Goal: Contribute content: Contribute content

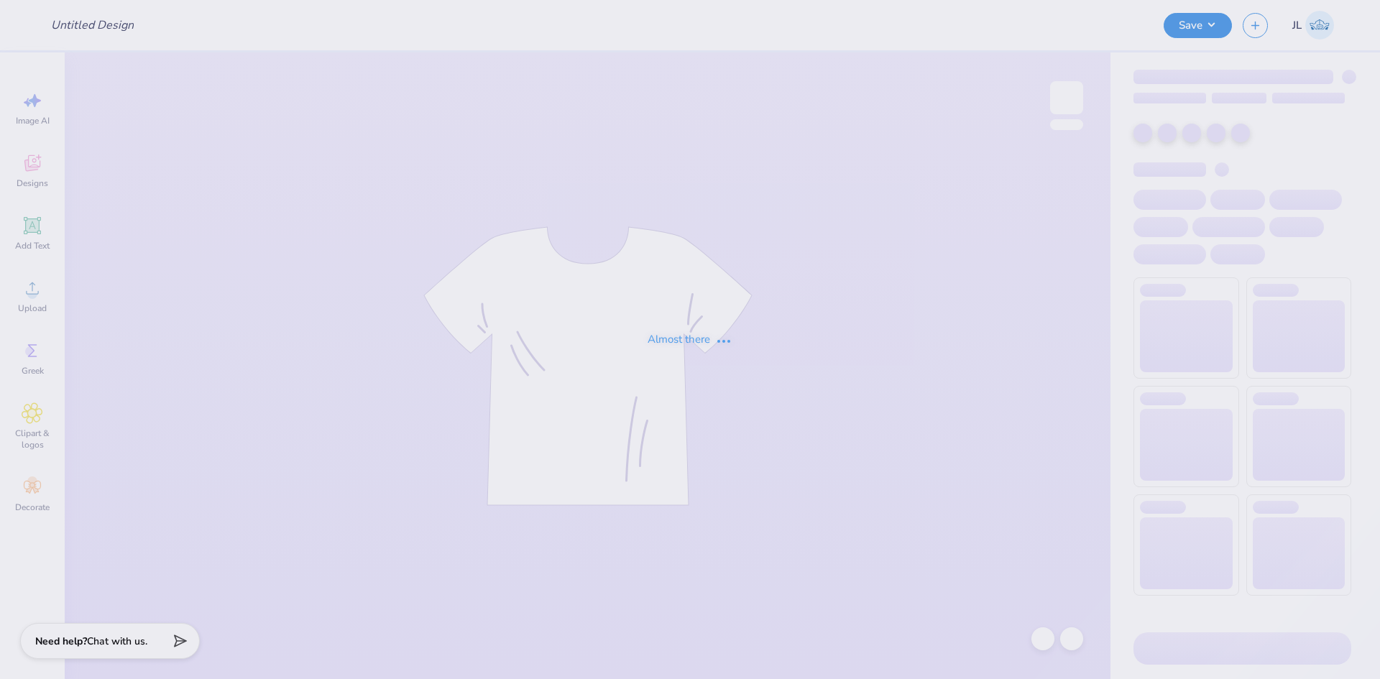
type input "Chi Omega Greek Groove Tank"
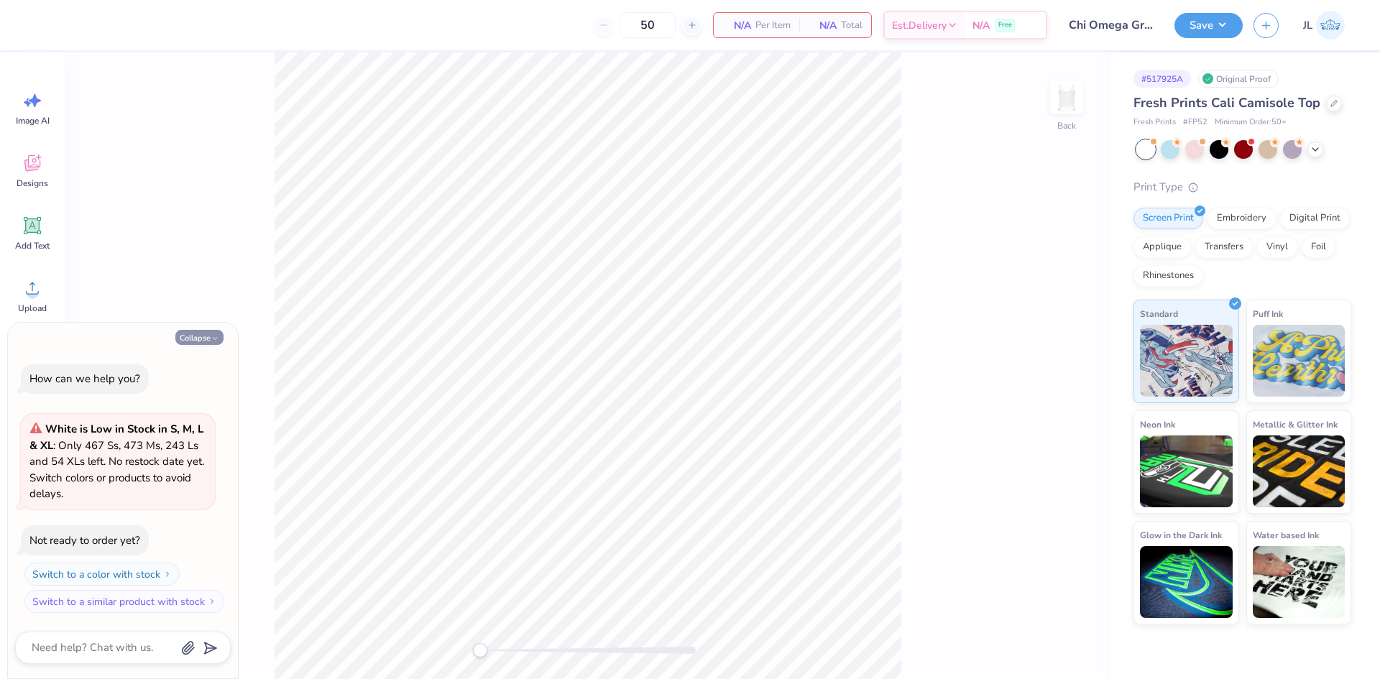
click at [201, 339] on button "Collapse" at bounding box center [199, 337] width 48 height 15
type textarea "x"
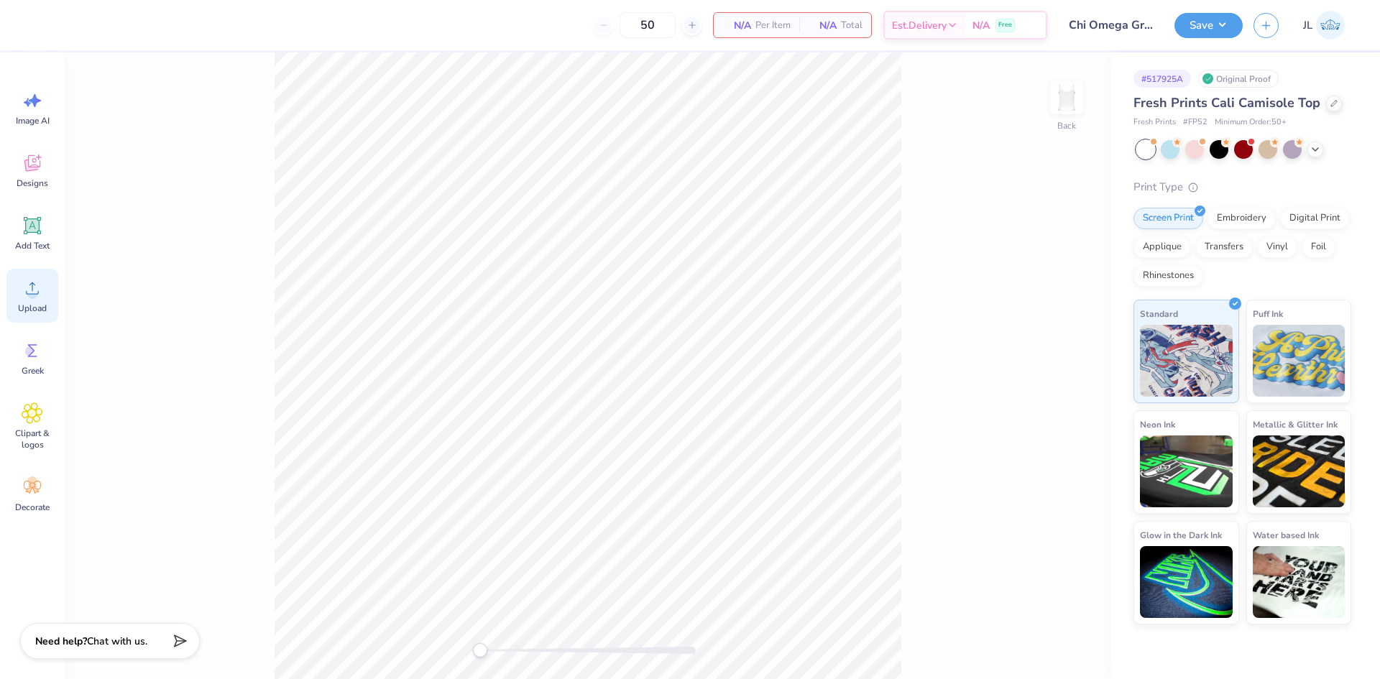
click at [33, 301] on div "Upload" at bounding box center [32, 296] width 52 height 54
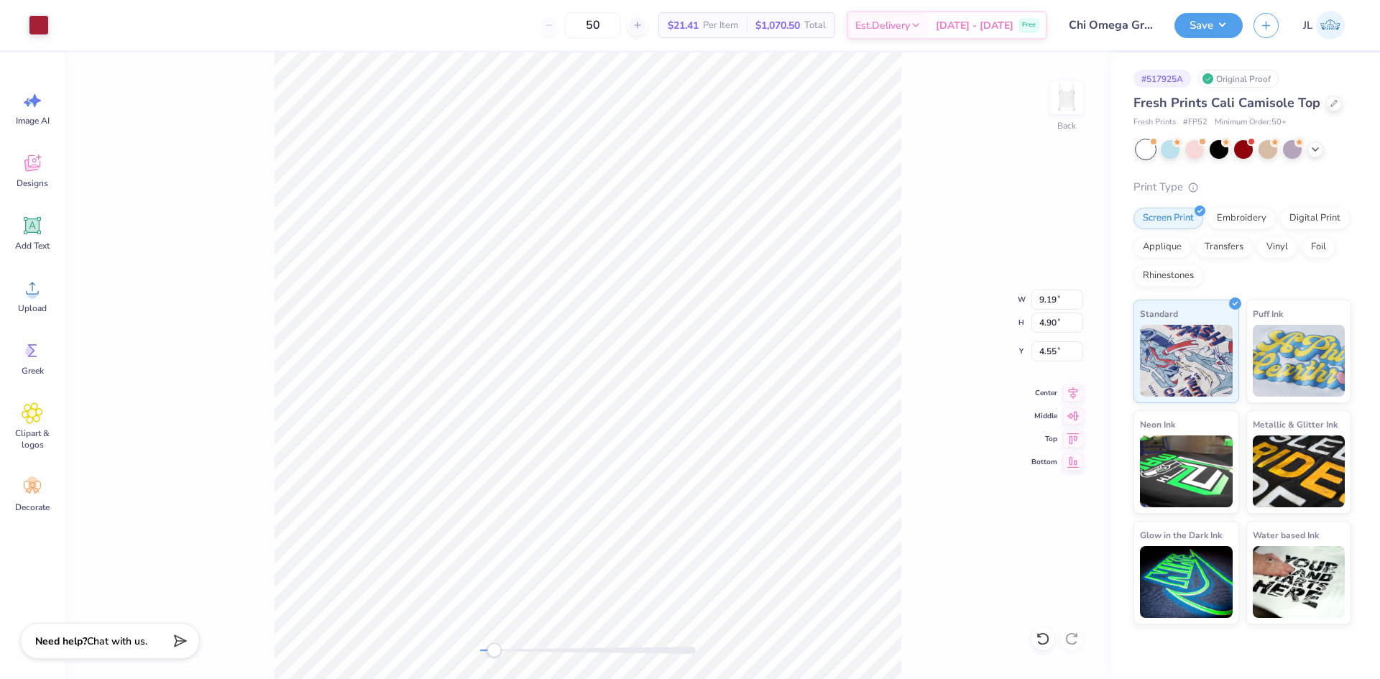
click at [505, 640] on div "Back W 9.19 9.19 " H 4.90 4.90 " Y 4.55 4.55 " Center Middle Top Bottom" at bounding box center [588, 365] width 1046 height 627
click at [410, 633] on div "Back W 7.00 7.00 " H 3.73 3.73 " Y 1.51 1.51 " Center Middle Top Bottom" at bounding box center [588, 365] width 1046 height 627
type input "1.49"
click at [545, 635] on div "Back W 7.00 7.00 " H 3.73 3.73 " Y 1.49 1.49 " Center Middle Top Bottom" at bounding box center [588, 365] width 1046 height 627
click at [428, 626] on div "Back" at bounding box center [588, 365] width 1046 height 627
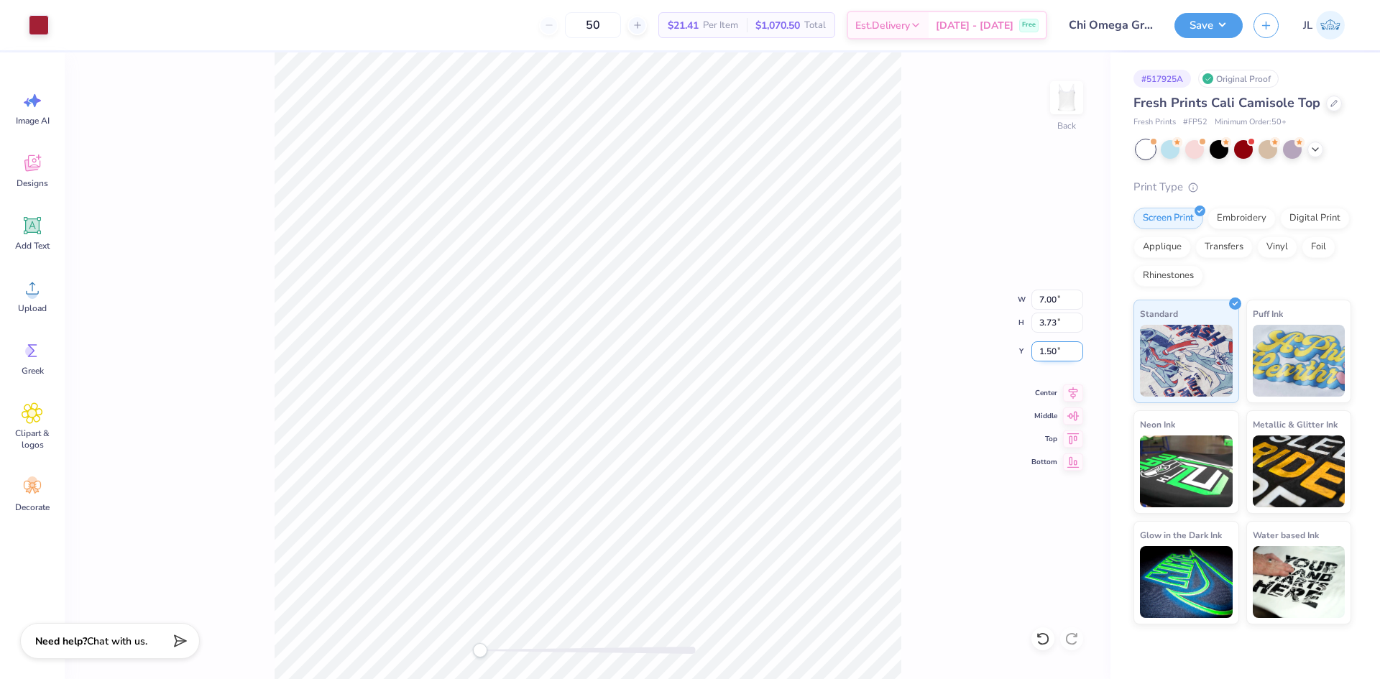
click at [1051, 353] on input "1.50" at bounding box center [1057, 351] width 52 height 20
drag, startPoint x: 1059, startPoint y: 353, endPoint x: 1021, endPoint y: 354, distance: 38.8
click at [1021, 354] on div "Back W 7.00 7.00 " H 3.73 3.73 " Y 1.50 1.50 " Center Middle Top Bottom" at bounding box center [588, 365] width 1046 height 627
click at [517, 639] on div "Back W 7.00 7.00 " H 3.73 3.73 " Y 1.48 1.48 " Center Middle Top Bottom" at bounding box center [588, 365] width 1046 height 627
click at [379, 615] on div "Back W 7.00 7.00 " H 3.73 3.73 " Y 1.48 1.48 " Center Middle Top Bottom" at bounding box center [588, 365] width 1046 height 627
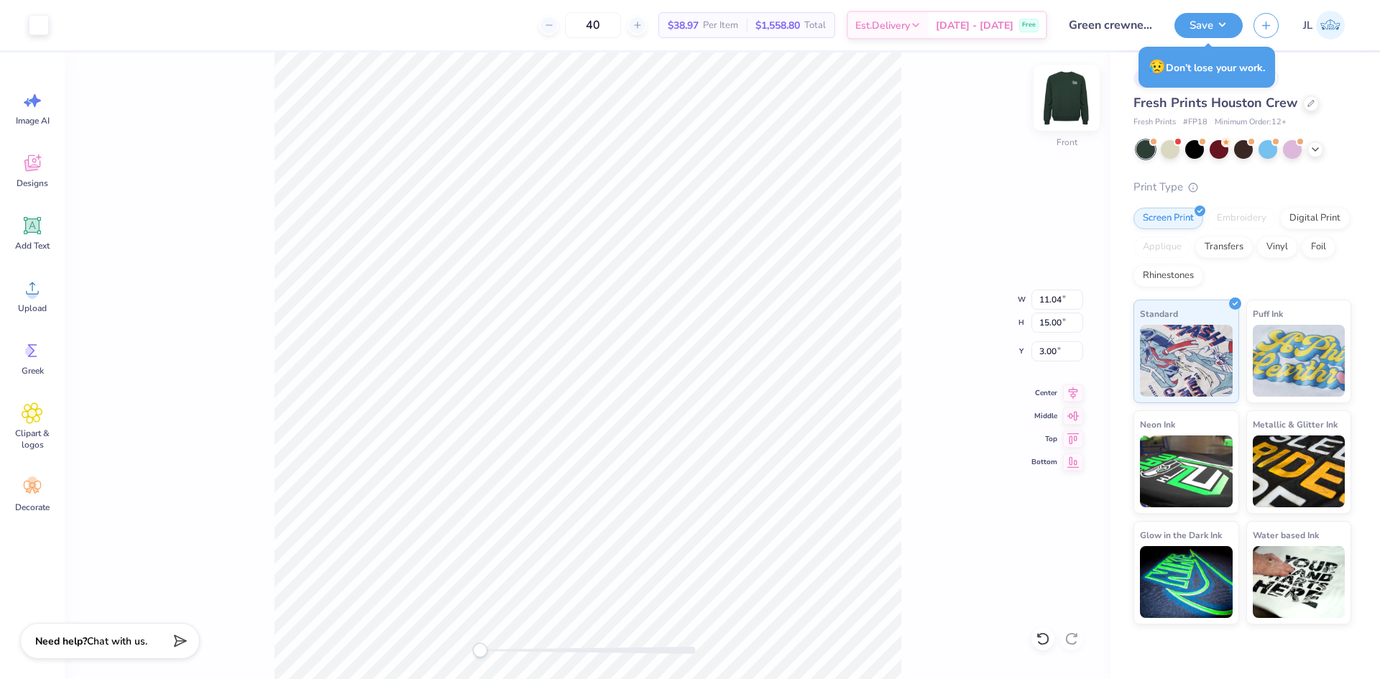
click at [1079, 101] on img at bounding box center [1066, 97] width 57 height 57
click at [1207, 27] on button "Save" at bounding box center [1208, 23] width 68 height 25
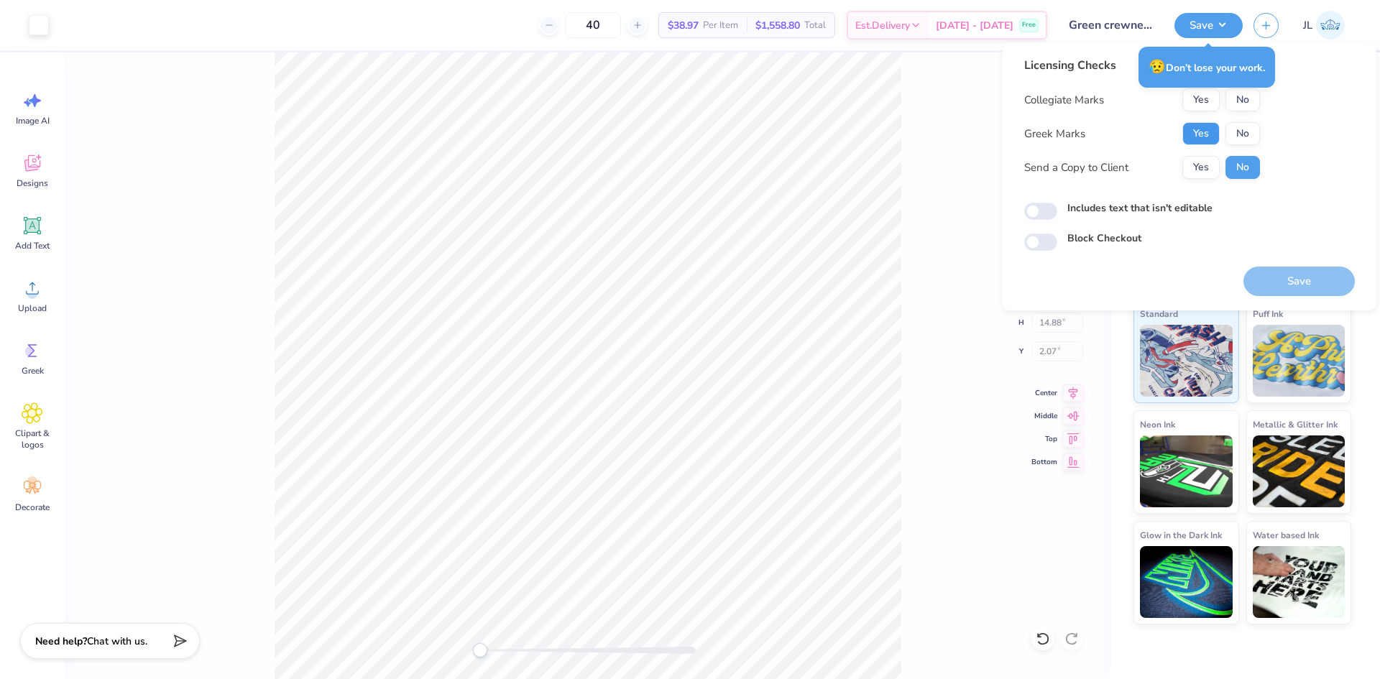
click at [1205, 131] on button "Yes" at bounding box center [1200, 133] width 37 height 23
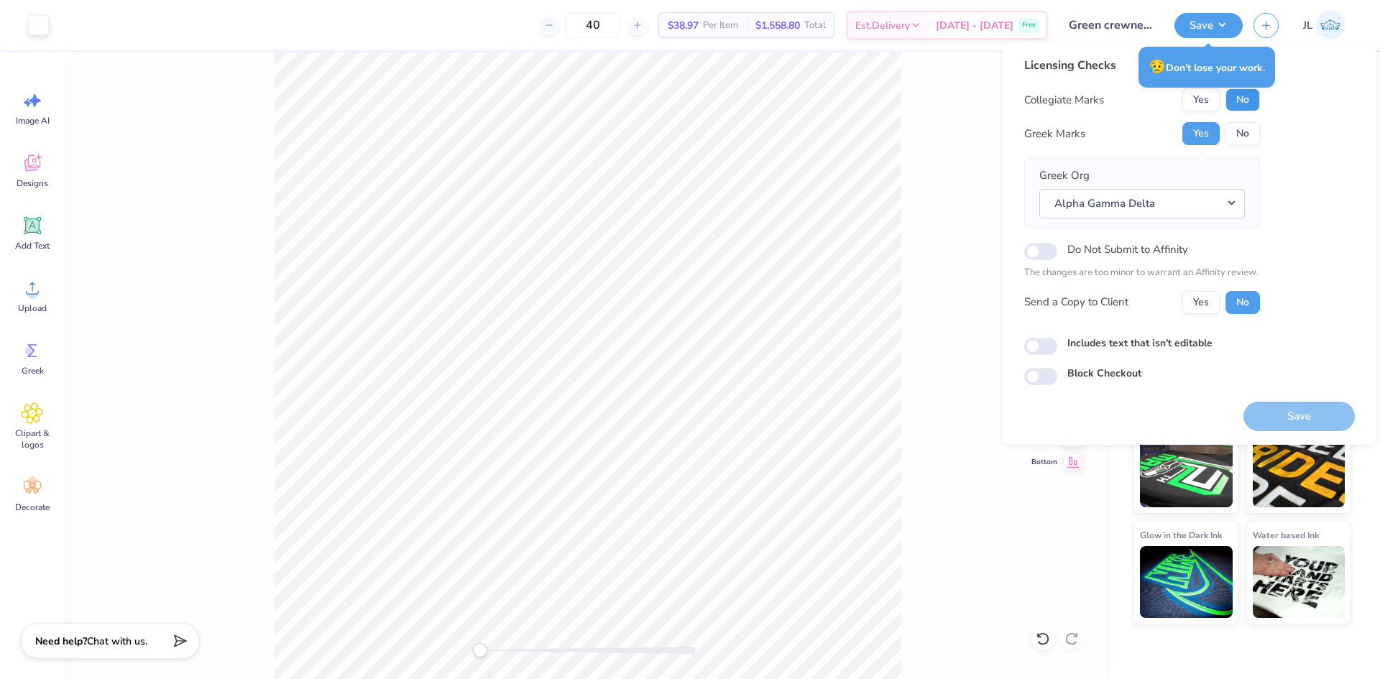
click at [1257, 101] on button "No" at bounding box center [1242, 99] width 34 height 23
click at [1197, 303] on button "Yes" at bounding box center [1200, 302] width 37 height 23
click at [1285, 425] on button "Save" at bounding box center [1298, 416] width 111 height 29
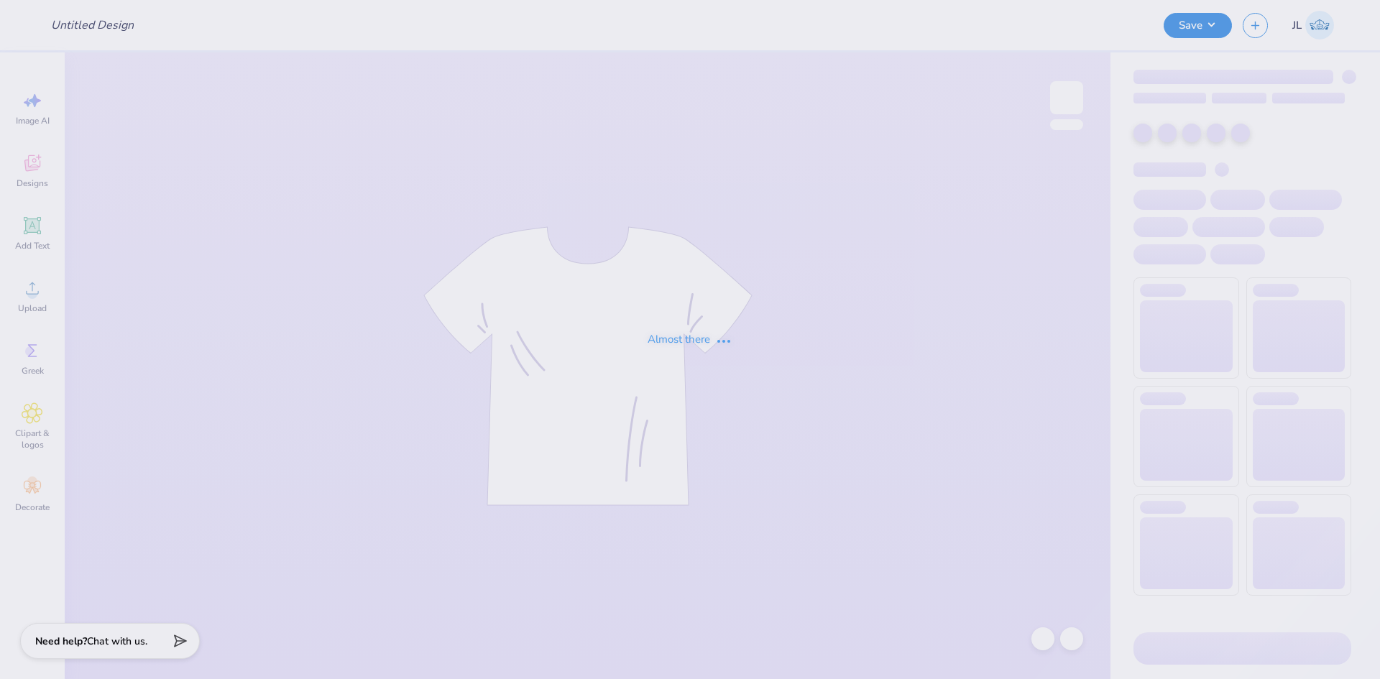
type input "Chi Omega Greek Groove Tank"
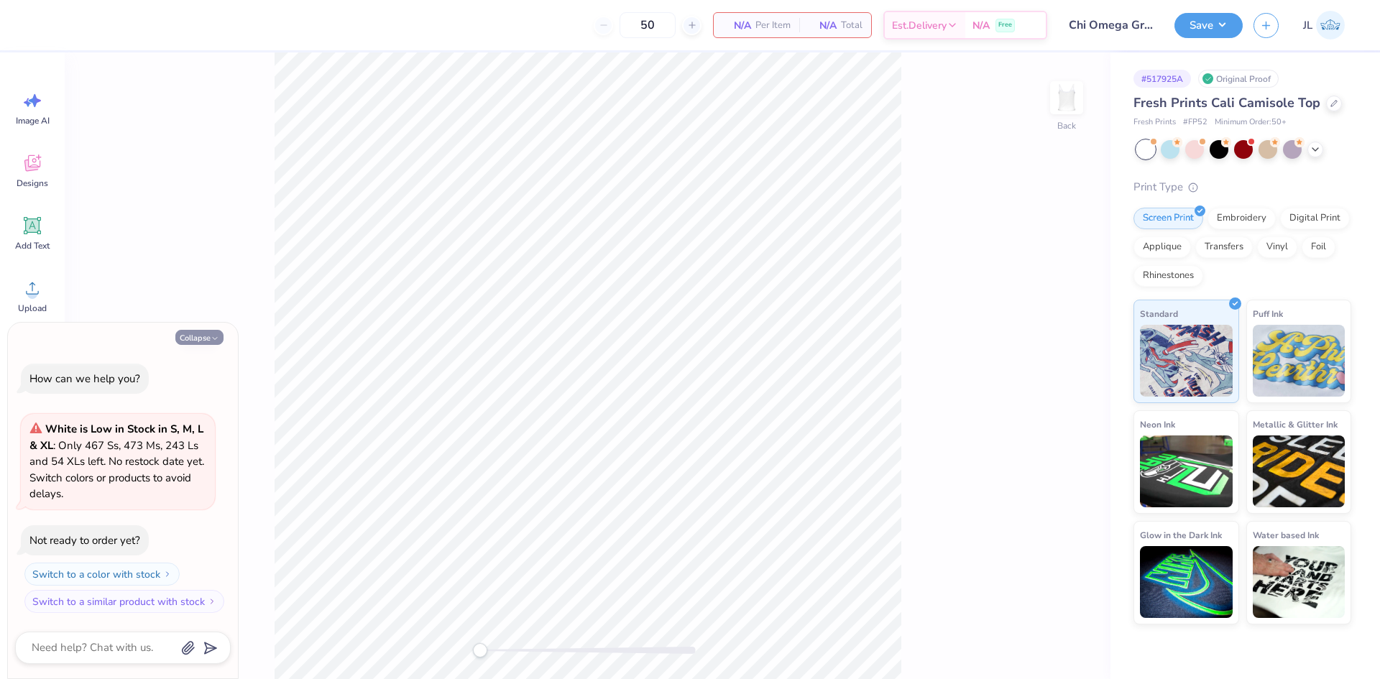
click at [200, 342] on button "Collapse" at bounding box center [199, 337] width 48 height 15
type textarea "x"
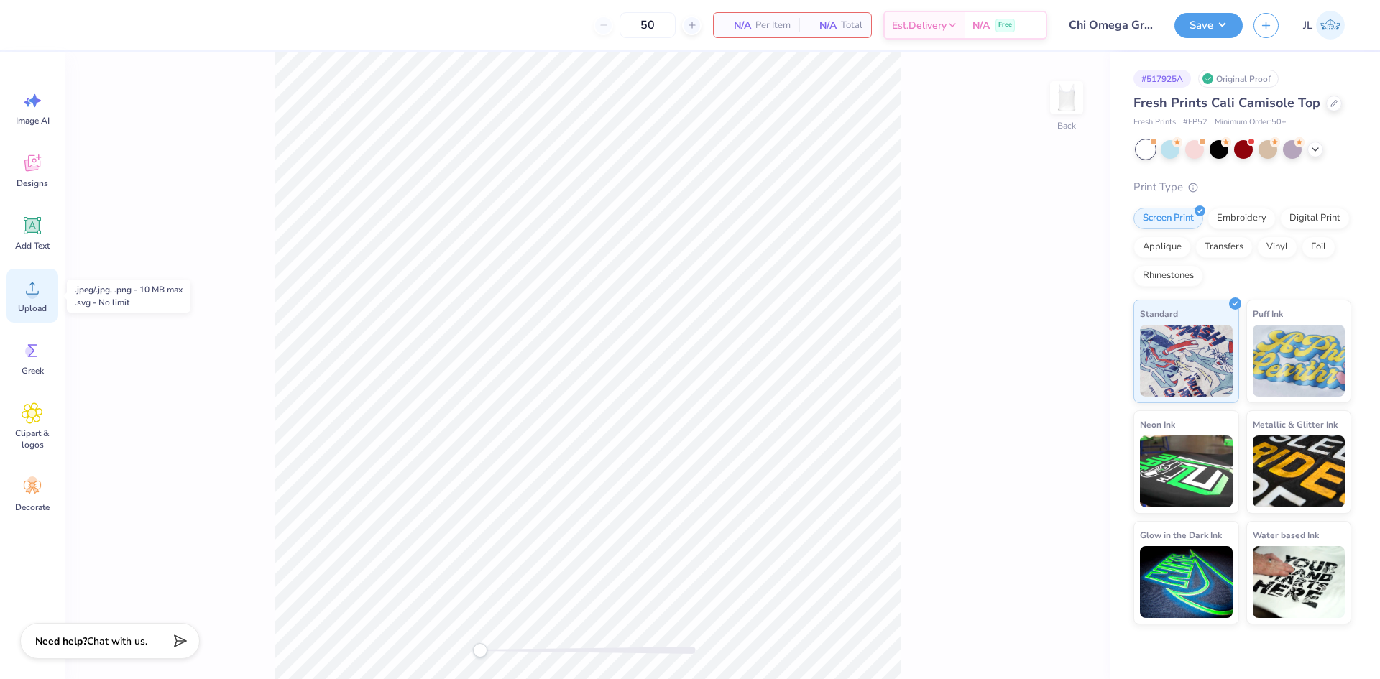
click at [34, 306] on span "Upload" at bounding box center [32, 308] width 29 height 11
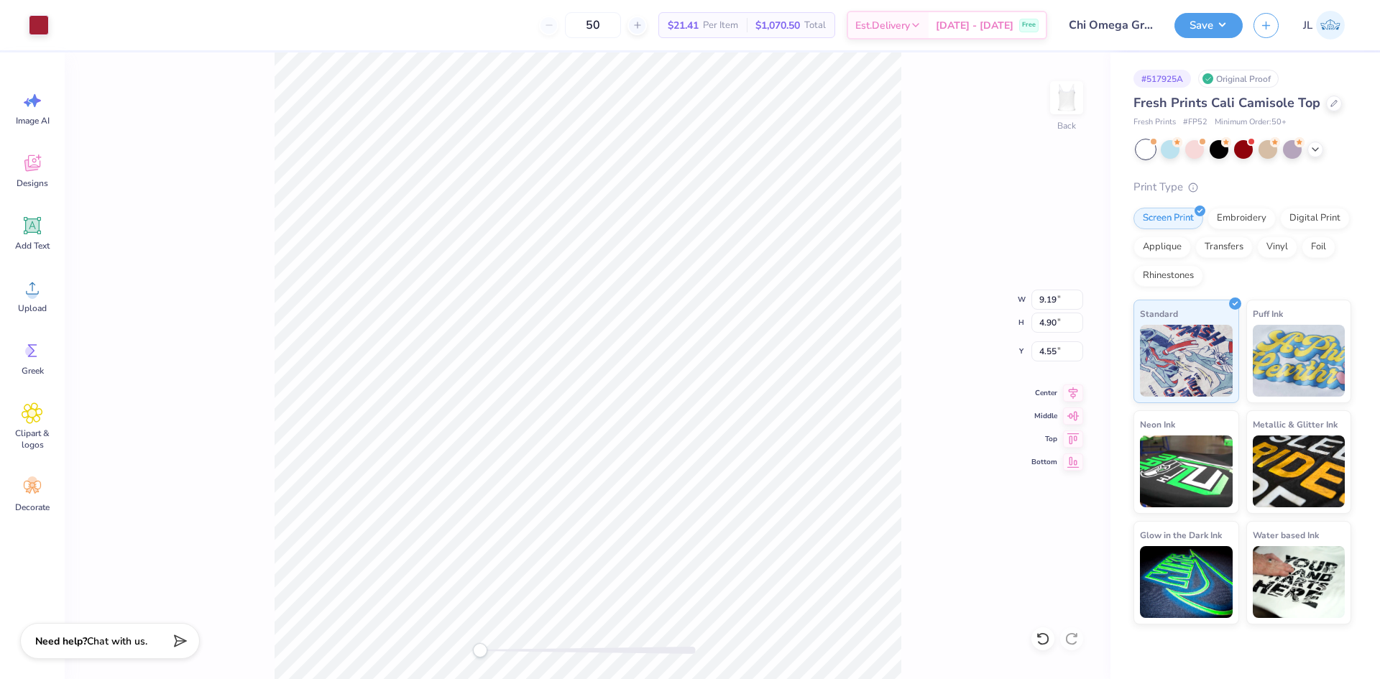
type input "7.00"
type input "3.73"
type input "3.09"
click at [541, 630] on div "Back W 7.00 7.00 " H 3.73 3.73 " Y 3.09 3.09 " Center Middle Top Bottom" at bounding box center [588, 365] width 1046 height 627
click at [413, 618] on div "Back W 7.00 7.00 " H 3.73 3.73 " Y 1.49 1.49 " Center Middle Top Bottom" at bounding box center [588, 365] width 1046 height 627
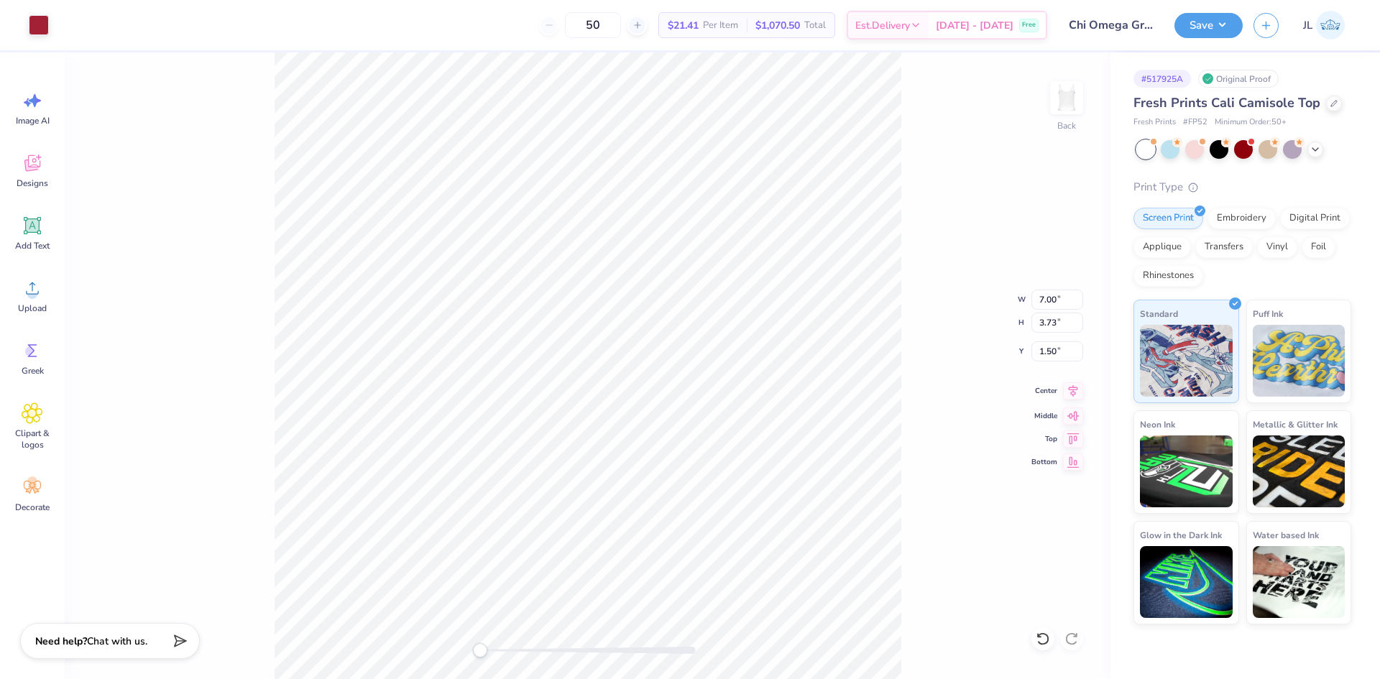
click at [1069, 397] on icon at bounding box center [1073, 390] width 20 height 17
click at [1225, 24] on button "Save" at bounding box center [1208, 23] width 68 height 25
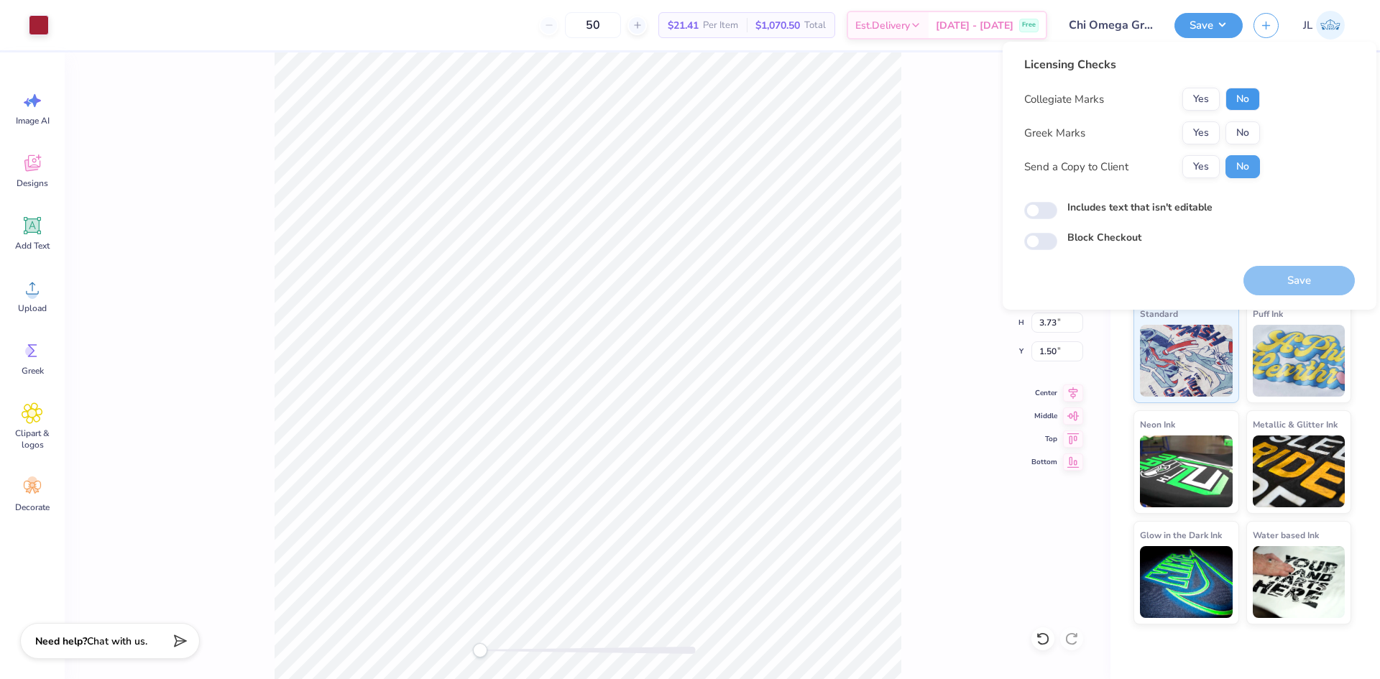
click at [1241, 98] on button "No" at bounding box center [1242, 99] width 34 height 23
click at [1211, 129] on button "Yes" at bounding box center [1200, 132] width 37 height 23
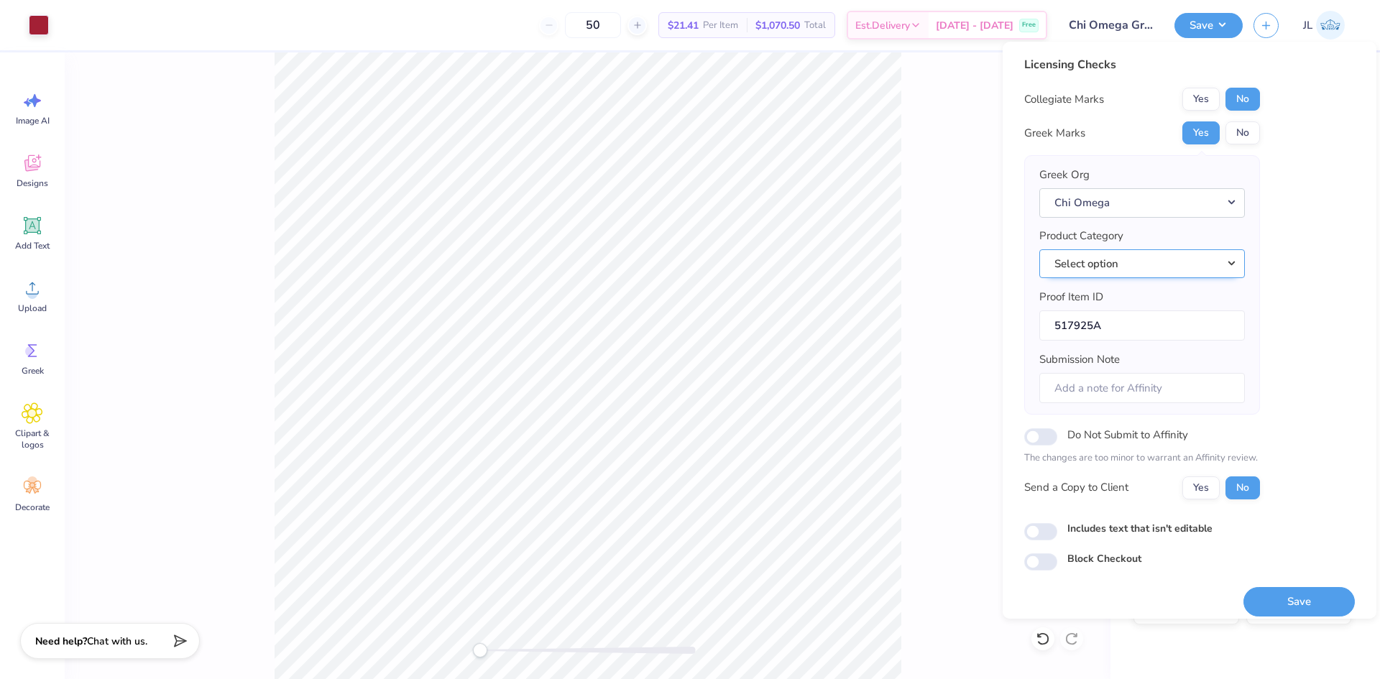
click at [1141, 259] on button "Select option" at bounding box center [1142, 263] width 206 height 29
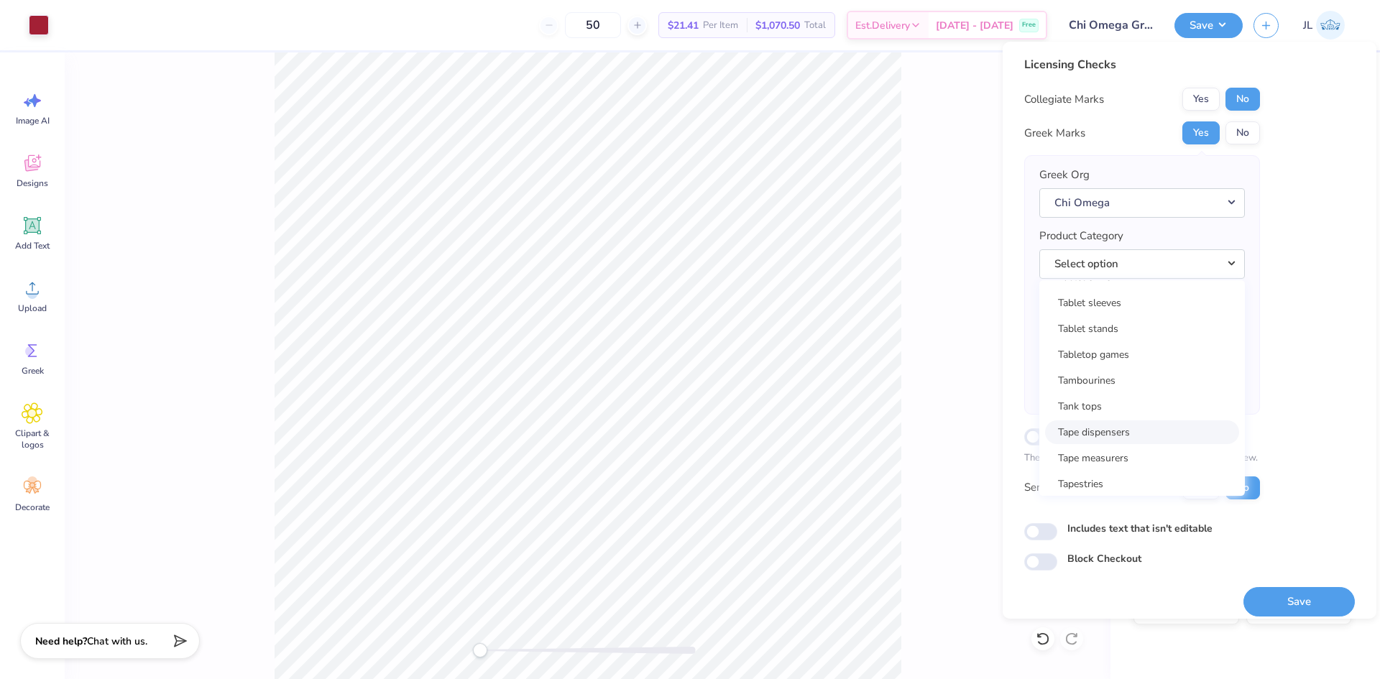
scroll to position [23104, 0]
click at [1141, 449] on link "Tank tops" at bounding box center [1142, 455] width 194 height 24
click at [1197, 497] on button "Yes" at bounding box center [1200, 488] width 37 height 23
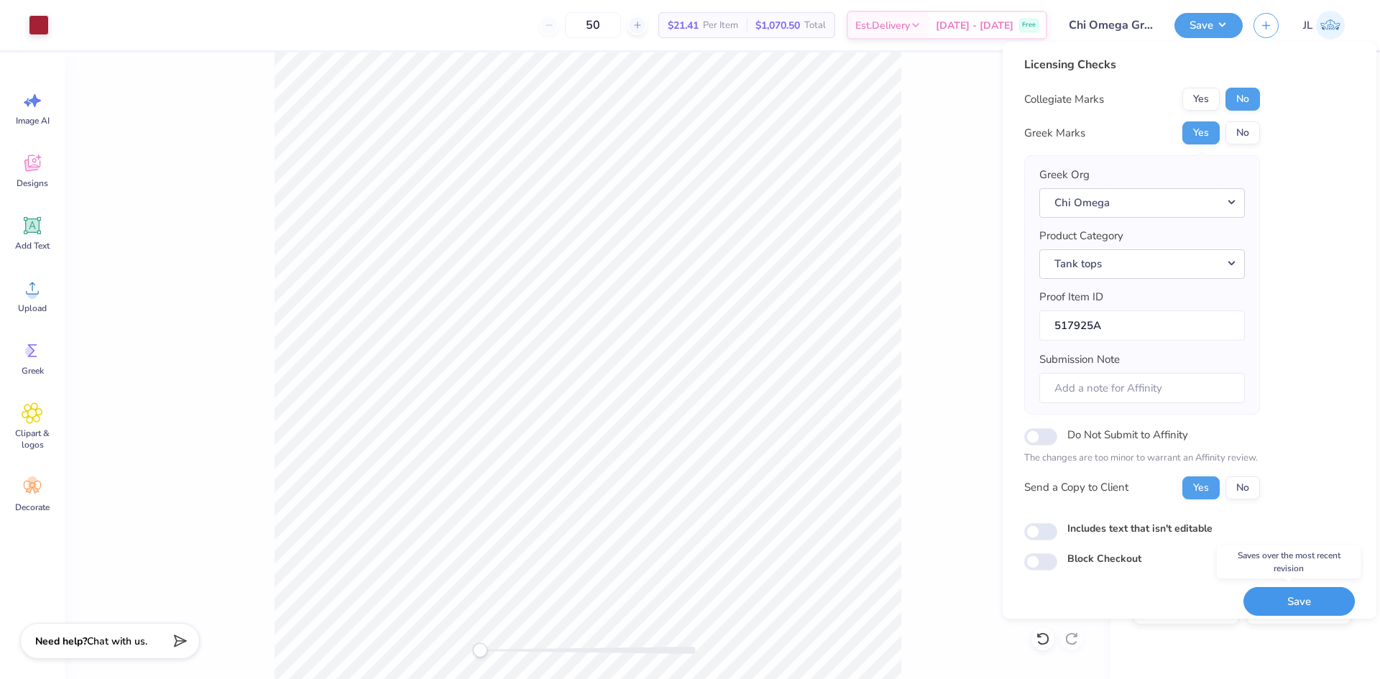
click at [1307, 599] on button "Save" at bounding box center [1298, 601] width 111 height 29
checkbox input "true"
